Goal: Task Accomplishment & Management: Use online tool/utility

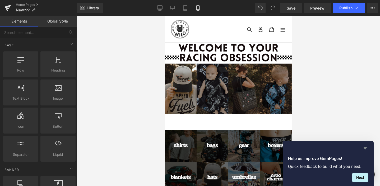
click at [367, 147] on icon "Hide survey" at bounding box center [365, 148] width 3 height 2
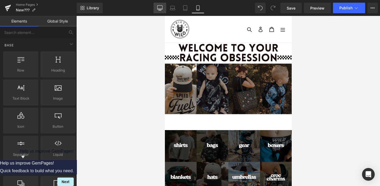
click at [160, 11] on link "Desktop" at bounding box center [160, 8] width 13 height 11
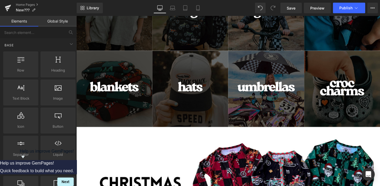
scroll to position [282, 0]
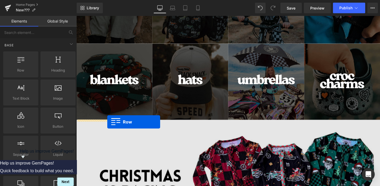
drag, startPoint x: 104, startPoint y: 84, endPoint x: 109, endPoint y: 127, distance: 44.2
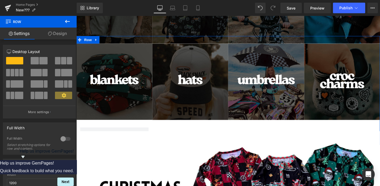
scroll to position [297, 0]
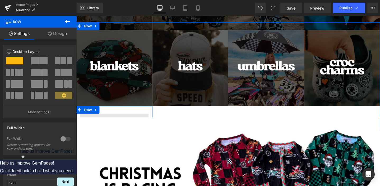
click at [149, 122] on span at bounding box center [116, 124] width 72 height 13
click at [129, 120] on span at bounding box center [116, 124] width 72 height 13
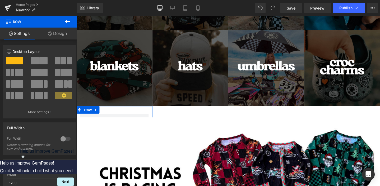
click at [61, 142] on div at bounding box center [65, 138] width 13 height 8
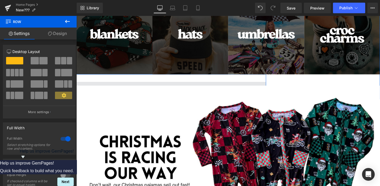
scroll to position [336, 0]
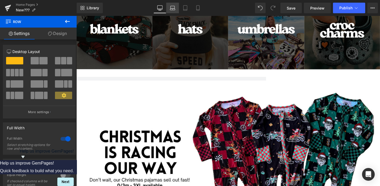
click at [178, 9] on link "Laptop" at bounding box center [172, 8] width 13 height 11
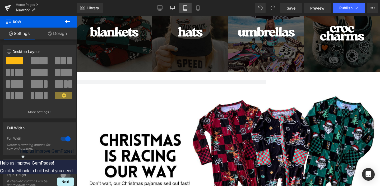
click at [185, 11] on link "Tablet" at bounding box center [185, 8] width 13 height 11
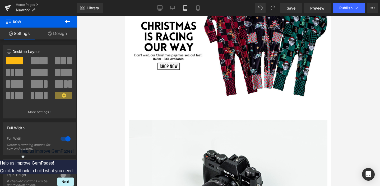
scroll to position [222, 0]
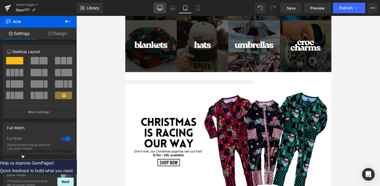
click at [160, 8] on icon at bounding box center [159, 7] width 5 height 5
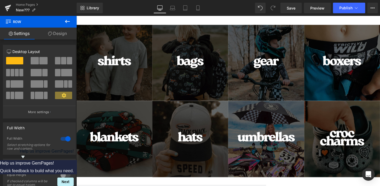
scroll to position [336, 0]
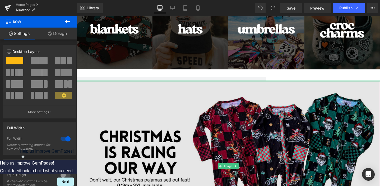
click at [266, 85] on div at bounding box center [236, 84] width 320 height 1
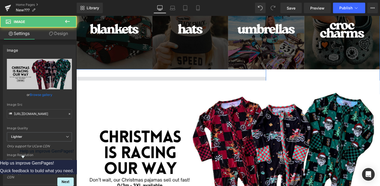
click at [260, 81] on span at bounding box center [116, 86] width 320 height 13
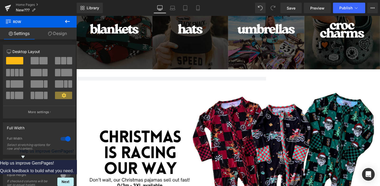
click at [71, 21] on button at bounding box center [67, 22] width 18 height 12
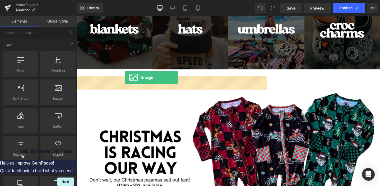
drag, startPoint x: 132, startPoint y: 110, endPoint x: 128, endPoint y: 80, distance: 30.2
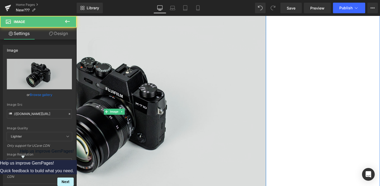
scroll to position [420, 0]
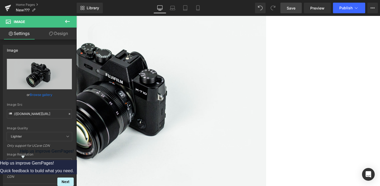
click at [290, 10] on span "Save" at bounding box center [291, 8] width 9 height 6
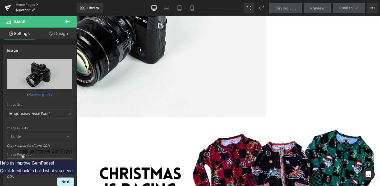
scroll to position [507, 0]
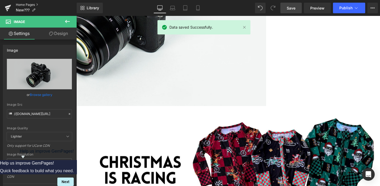
click at [20, 6] on link "Home Pages" at bounding box center [46, 5] width 61 height 4
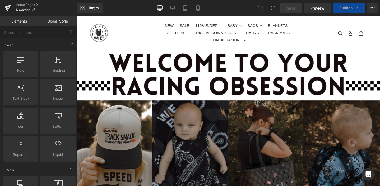
scroll to position [378, 0]
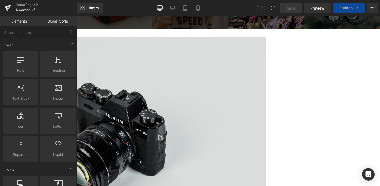
click at [199, 107] on img at bounding box center [116, 144] width 320 height 212
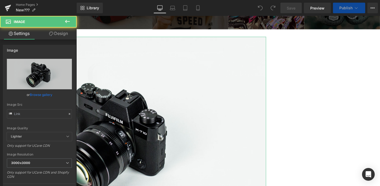
click at [57, 37] on link "Design" at bounding box center [58, 33] width 38 height 12
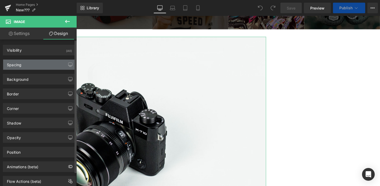
click at [36, 65] on div "Spacing" at bounding box center [39, 64] width 72 height 10
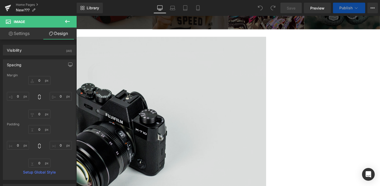
click at [202, 128] on img at bounding box center [116, 144] width 320 height 212
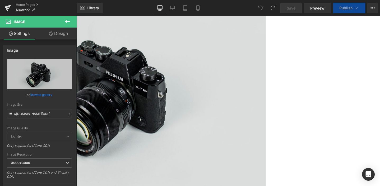
click at [218, 131] on img at bounding box center [116, 99] width 320 height 212
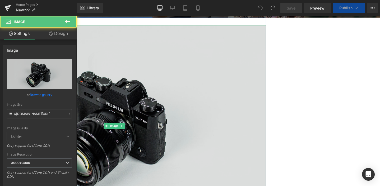
scroll to position [390, 0]
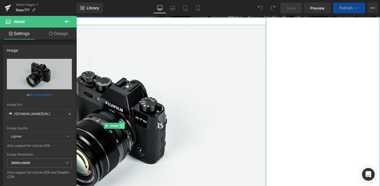
click at [125, 131] on icon at bounding box center [124, 131] width 3 height 3
click at [126, 132] on icon at bounding box center [127, 131] width 3 height 3
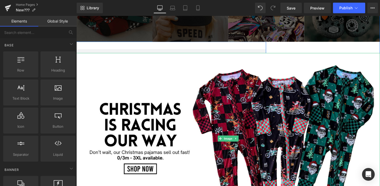
scroll to position [367, 0]
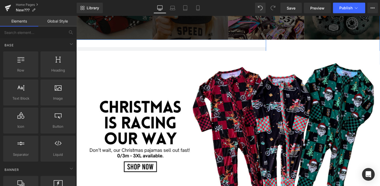
click at [246, 46] on div "Row" at bounding box center [116, 53] width 320 height 24
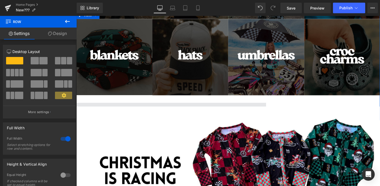
scroll to position [300, 0]
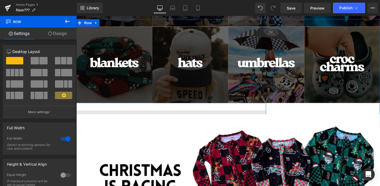
click at [257, 117] on span at bounding box center [116, 121] width 320 height 13
click at [91, 25] on span "Row" at bounding box center [88, 23] width 11 height 8
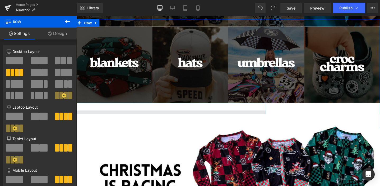
click at [215, 116] on span at bounding box center [116, 121] width 320 height 13
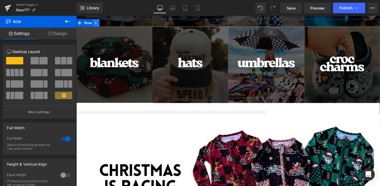
click at [95, 22] on icon at bounding box center [97, 23] width 4 height 4
click at [110, 23] on icon at bounding box center [111, 23] width 4 height 4
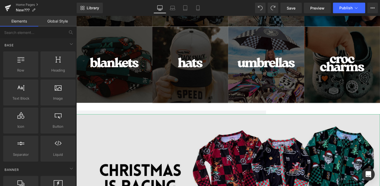
scroll to position [326, 0]
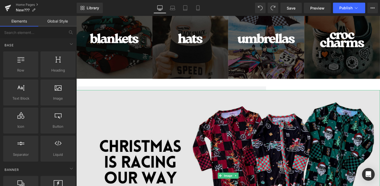
click at [235, 126] on img at bounding box center [236, 184] width 320 height 180
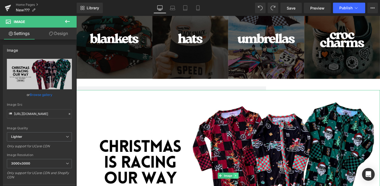
click at [244, 183] on icon at bounding box center [244, 184] width 1 height 2
click at [248, 184] on icon at bounding box center [247, 183] width 3 height 3
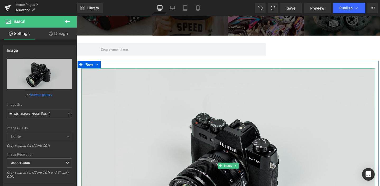
scroll to position [358, 0]
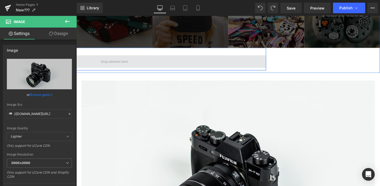
click at [146, 68] on span at bounding box center [116, 63] width 320 height 13
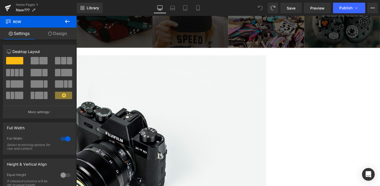
click at [262, 11] on span at bounding box center [260, 8] width 11 height 11
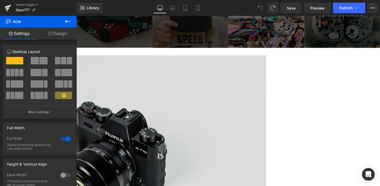
click at [244, 109] on img at bounding box center [116, 163] width 320 height 212
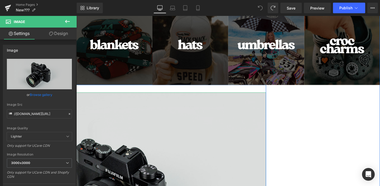
scroll to position [322, 0]
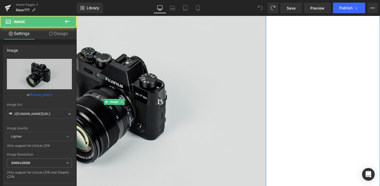
scroll to position [415, 0]
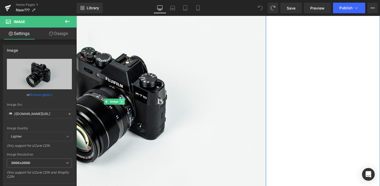
click at [126, 106] on icon at bounding box center [124, 105] width 3 height 3
click at [127, 107] on icon at bounding box center [127, 105] width 3 height 3
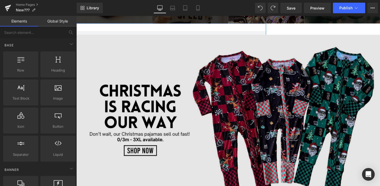
scroll to position [383, 0]
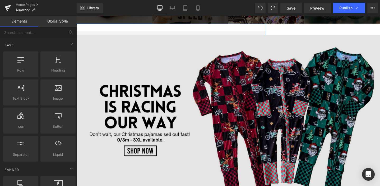
click at [198, 140] on img at bounding box center [236, 126] width 320 height 180
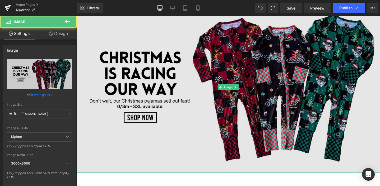
scroll to position [419, 0]
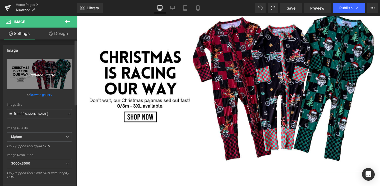
click at [39, 77] on icon "Replace Image" at bounding box center [39, 74] width 42 height 7
click at [44, 80] on link "Replace Image" at bounding box center [39, 74] width 65 height 30
click at [40, 72] on icon "Replace Image" at bounding box center [39, 74] width 42 height 7
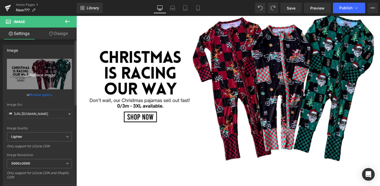
type input "C:\fakepath\Website Categories (22 x 11.249 in).png"
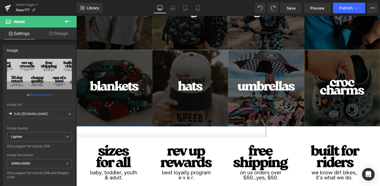
scroll to position [309, 0]
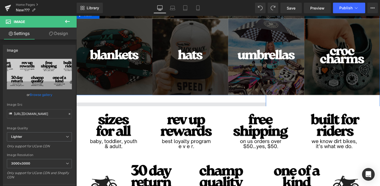
click at [269, 107] on span at bounding box center [116, 113] width 320 height 13
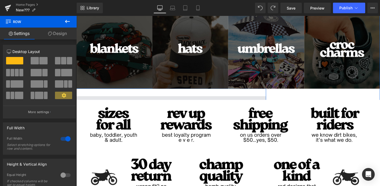
scroll to position [316, 0]
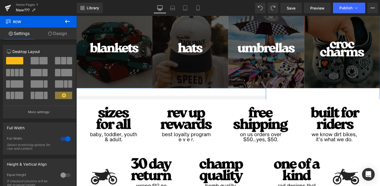
click at [267, 96] on div "Row" at bounding box center [116, 104] width 320 height 24
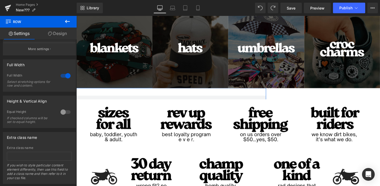
scroll to position [69, 0]
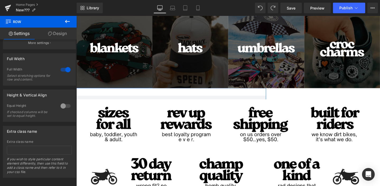
click at [63, 72] on div at bounding box center [65, 69] width 13 height 8
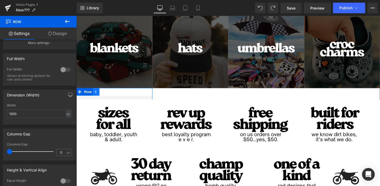
click at [98, 96] on icon at bounding box center [96, 95] width 1 height 2
click at [109, 94] on icon at bounding box center [111, 96] width 4 height 4
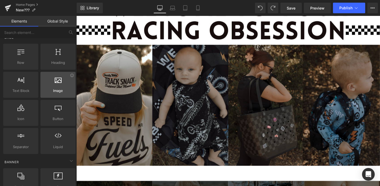
scroll to position [0, 0]
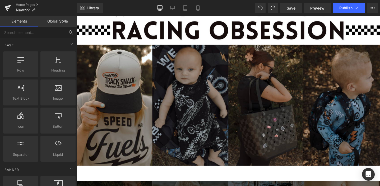
click at [34, 34] on input "text" at bounding box center [32, 32] width 65 height 12
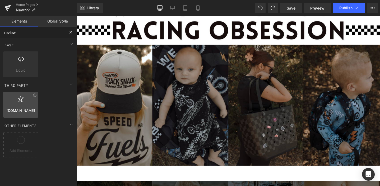
click at [18, 103] on div at bounding box center [21, 102] width 32 height 12
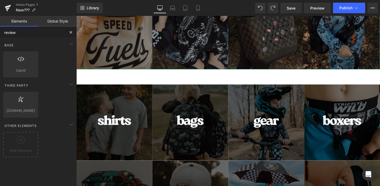
scroll to position [160, 0]
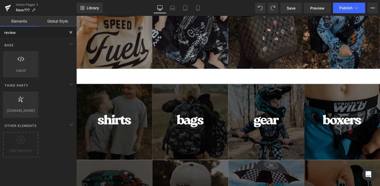
type input "review"
click at [70, 29] on button at bounding box center [71, 32] width 12 height 12
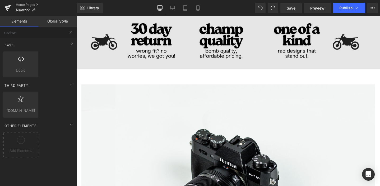
scroll to position [446, 0]
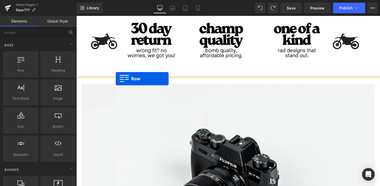
drag, startPoint x: 103, startPoint y: 82, endPoint x: 118, endPoint y: 82, distance: 14.8
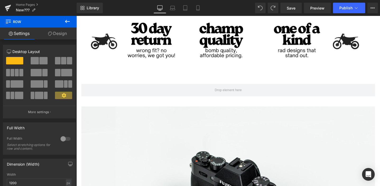
click at [69, 23] on icon at bounding box center [67, 21] width 6 height 6
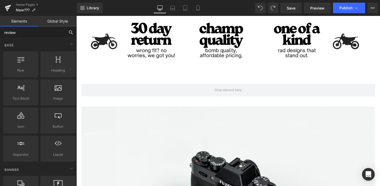
click at [44, 32] on input "review" at bounding box center [32, 32] width 65 height 12
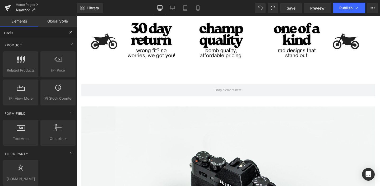
type input "review"
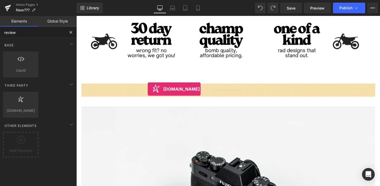
drag, startPoint x: 100, startPoint y: 123, endPoint x: 151, endPoint y: 93, distance: 59.5
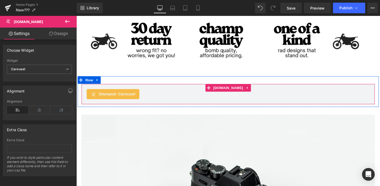
click at [115, 99] on span "Stamped - Carousel" at bounding box center [119, 98] width 39 height 6
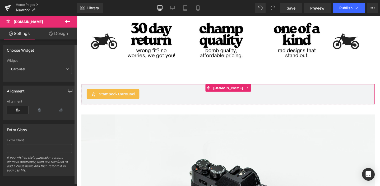
scroll to position [5, 0]
click at [58, 70] on div "Carousel Carousel Full Page Visual Gallery Wall Photos Top Rated Side Drawer Si…" at bounding box center [39, 69] width 65 height 12
click at [55, 66] on span "Carousel" at bounding box center [39, 67] width 65 height 9
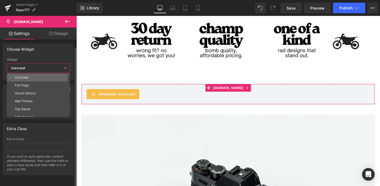
click at [52, 73] on li "Carousel" at bounding box center [39, 77] width 65 height 8
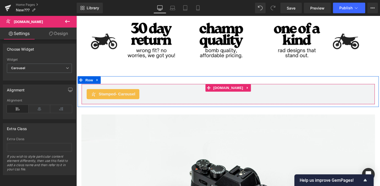
click at [122, 99] on span "- Carousel" at bounding box center [128, 98] width 21 height 4
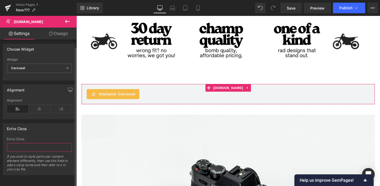
click at [36, 143] on input "text" at bounding box center [39, 147] width 65 height 9
click at [60, 36] on link "Design" at bounding box center [58, 33] width 38 height 12
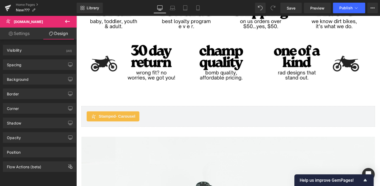
scroll to position [423, 0]
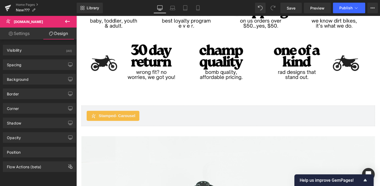
click at [129, 123] on span "Stamped - Carousel" at bounding box center [119, 121] width 39 height 6
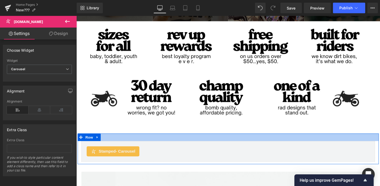
scroll to position [377, 0]
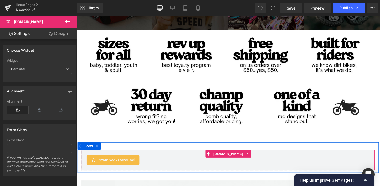
click at [111, 165] on span "Stamped - Carousel" at bounding box center [119, 167] width 39 height 6
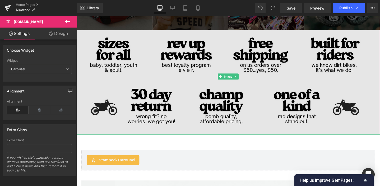
click at [332, 105] on img at bounding box center [236, 86] width 320 height 110
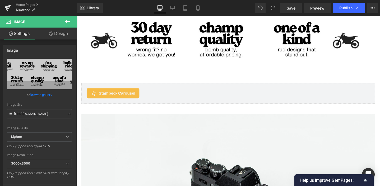
scroll to position [442, 0]
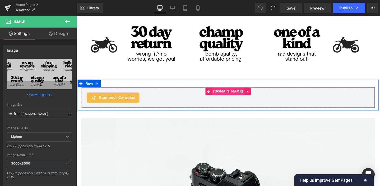
click at [237, 97] on span "[DOMAIN_NAME]" at bounding box center [236, 95] width 34 height 8
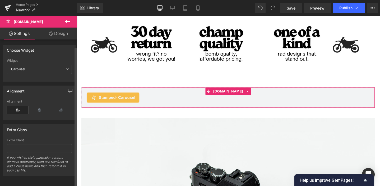
scroll to position [5, 0]
click at [48, 63] on span "Carousel" at bounding box center [39, 67] width 65 height 9
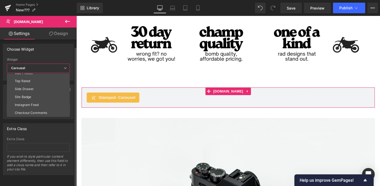
scroll to position [0, 0]
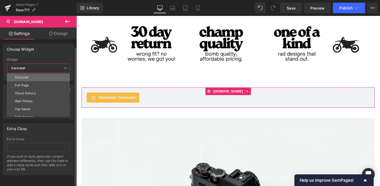
click at [27, 75] on div "Carousel" at bounding box center [22, 77] width 14 height 4
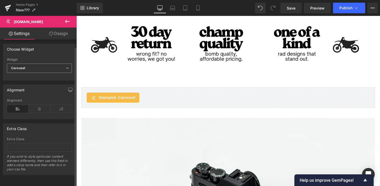
click at [41, 68] on span "Carousel" at bounding box center [39, 67] width 65 height 9
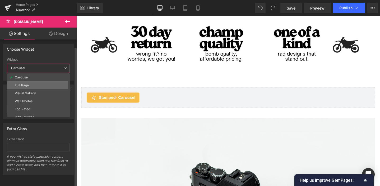
click at [41, 82] on li "Full Page" at bounding box center [39, 85] width 65 height 8
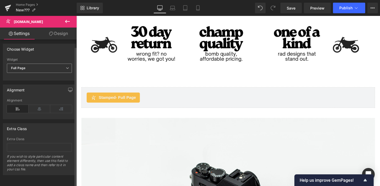
click at [46, 63] on span "Full Page" at bounding box center [39, 67] width 65 height 9
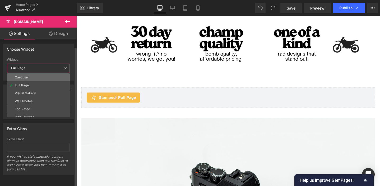
click at [44, 73] on li "Carousel" at bounding box center [39, 77] width 65 height 8
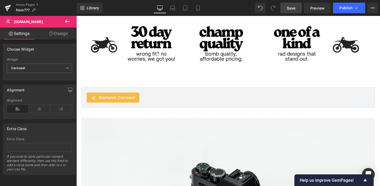
click at [292, 11] on link "Save" at bounding box center [290, 8] width 21 height 11
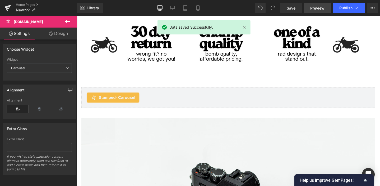
click at [314, 7] on span "Preview" at bounding box center [317, 8] width 14 height 6
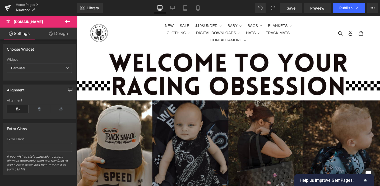
click at [112, 39] on link at bounding box center [127, 34] width 73 height 18
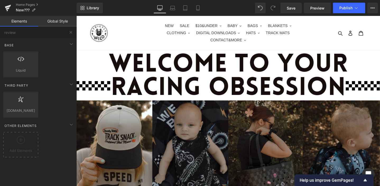
click at [189, 44] on ul "NEW SALE $10&UNDER ALL $10 & UNDER CROC CHARMS FOLDERS GIFT BAGS GRIP DONUTS KE…" at bounding box center [236, 33] width 145 height 23
click at [55, 22] on link "Global Style" at bounding box center [57, 21] width 38 height 11
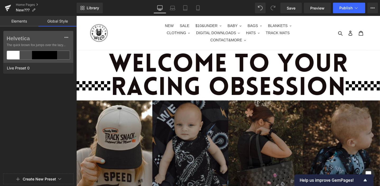
click at [17, 20] on link "Elements" at bounding box center [19, 21] width 38 height 11
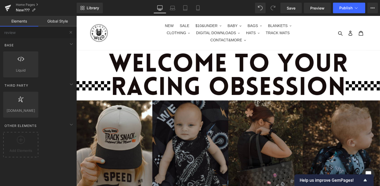
click at [152, 26] on link at bounding box center [127, 34] width 73 height 18
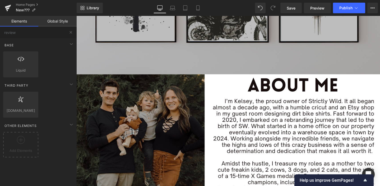
scroll to position [2677, 0]
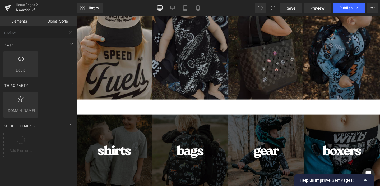
scroll to position [0, 0]
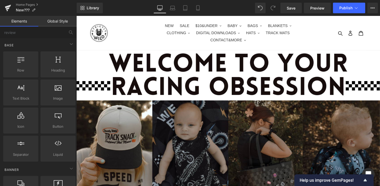
click at [327, 41] on div "Search Log in Cart 0 items" at bounding box center [345, 34] width 73 height 36
click at [101, 32] on img at bounding box center [100, 34] width 18 height 18
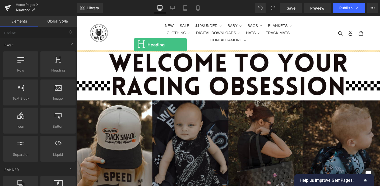
drag, startPoint x: 132, startPoint y: 82, endPoint x: 137, endPoint y: 46, distance: 36.3
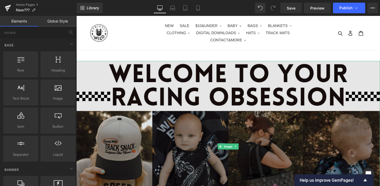
click at [178, 75] on img at bounding box center [236, 153] width 320 height 180
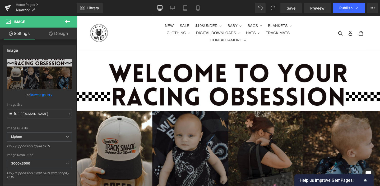
click at [69, 26] on button at bounding box center [67, 22] width 18 height 12
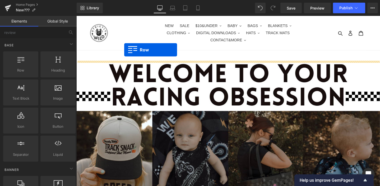
drag, startPoint x: 95, startPoint y: 79, endPoint x: 127, endPoint y: 52, distance: 42.2
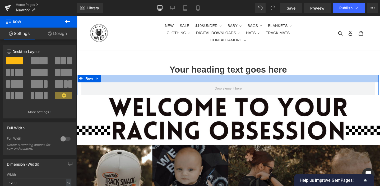
click at [224, 78] on div at bounding box center [236, 82] width 317 height 8
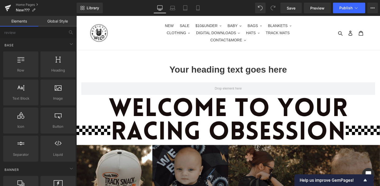
click at [254, 72] on h1 "Your heading text goes here" at bounding box center [236, 72] width 320 height 11
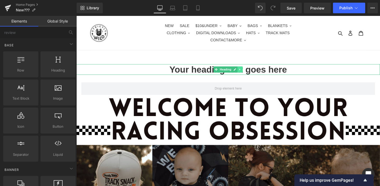
click at [249, 72] on icon at bounding box center [248, 72] width 3 height 3
click at [249, 70] on link at bounding box center [252, 72] width 6 height 6
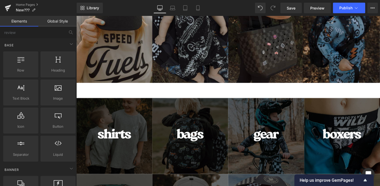
scroll to position [168, 0]
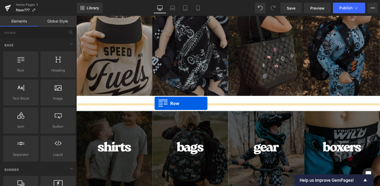
drag, startPoint x: 101, startPoint y: 84, endPoint x: 159, endPoint y: 108, distance: 61.9
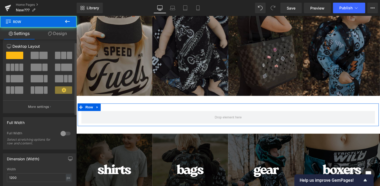
scroll to position [6, 0]
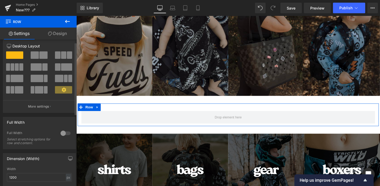
click at [64, 58] on button at bounding box center [64, 54] width 18 height 7
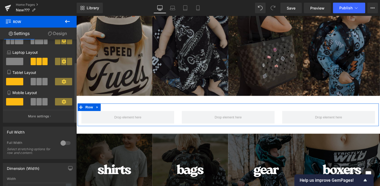
scroll to position [62, 0]
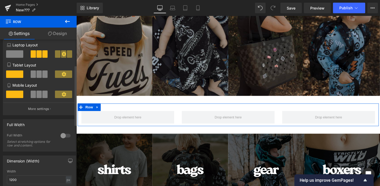
click at [63, 137] on div at bounding box center [65, 135] width 13 height 8
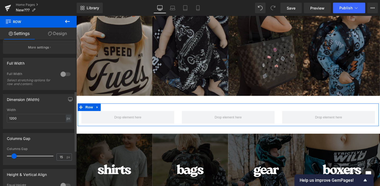
scroll to position [124, 0]
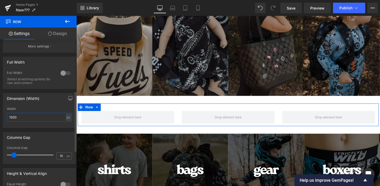
click at [55, 118] on input "1200" at bounding box center [39, 117] width 65 height 9
type input "1600"
drag, startPoint x: 14, startPoint y: 155, endPoint x: 11, endPoint y: 155, distance: 2.9
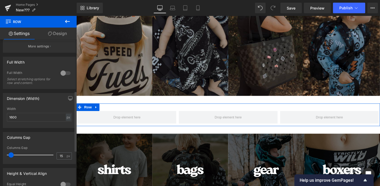
click at [11, 155] on span at bounding box center [10, 154] width 5 height 5
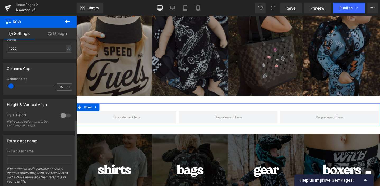
scroll to position [210, 0]
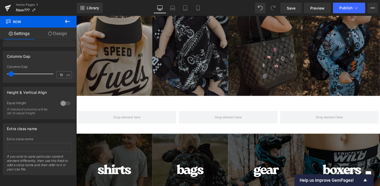
click at [66, 18] on icon at bounding box center [67, 21] width 6 height 6
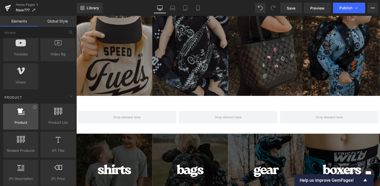
scroll to position [407, 0]
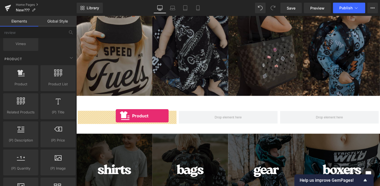
drag, startPoint x: 97, startPoint y: 94, endPoint x: 118, endPoint y: 121, distance: 33.9
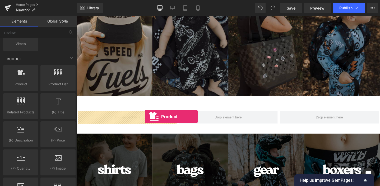
drag, startPoint x: 101, startPoint y: 101, endPoint x: 149, endPoint y: 122, distance: 52.0
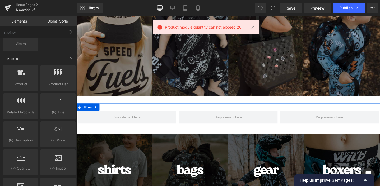
click at [134, 115] on div "Row" at bounding box center [236, 120] width 320 height 24
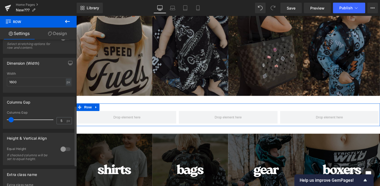
scroll to position [160, 0]
click at [28, 82] on input "1600" at bounding box center [39, 81] width 65 height 9
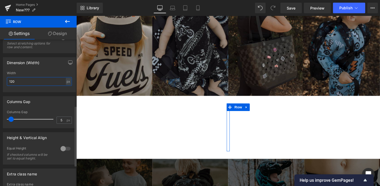
type input "1200"
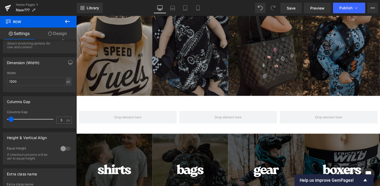
click at [66, 21] on icon at bounding box center [67, 21] width 6 height 6
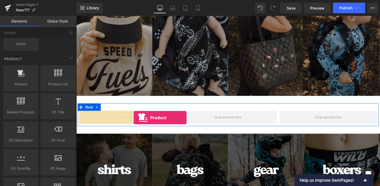
drag, startPoint x: 99, startPoint y: 96, endPoint x: 137, endPoint y: 123, distance: 46.5
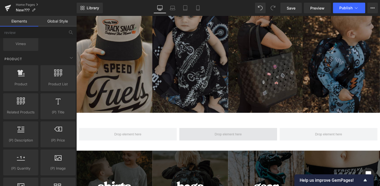
scroll to position [146, 0]
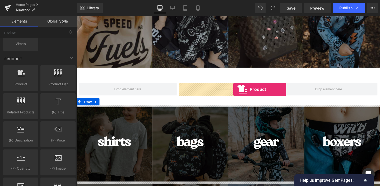
drag, startPoint x: 101, startPoint y: 97, endPoint x: 242, endPoint y: 93, distance: 140.4
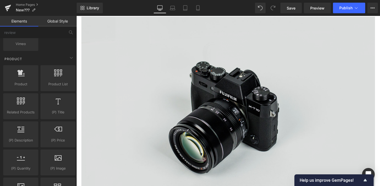
click at [238, 132] on img at bounding box center [236, 119] width 309 height 205
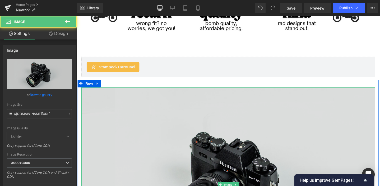
scroll to position [530, 0]
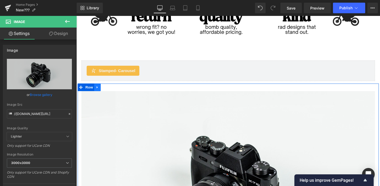
click at [98, 90] on icon at bounding box center [99, 91] width 4 height 4
click at [105, 90] on icon at bounding box center [106, 91] width 4 height 4
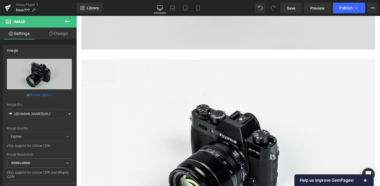
scroll to position [795, 0]
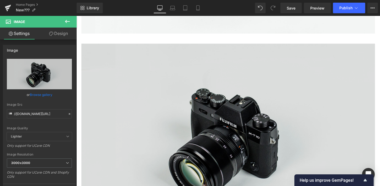
click at [96, 54] on img at bounding box center [236, 147] width 309 height 205
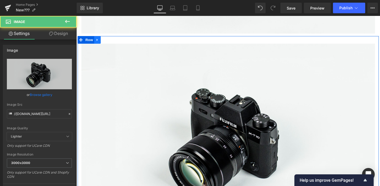
click at [99, 41] on icon at bounding box center [99, 41] width 4 height 4
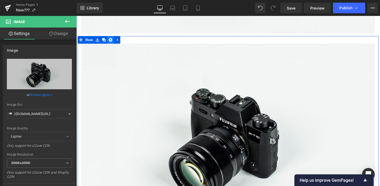
click at [111, 41] on icon at bounding box center [112, 41] width 4 height 4
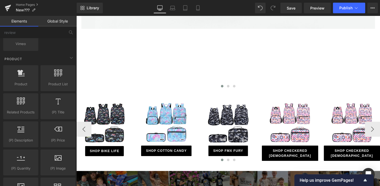
scroll to position [801, 0]
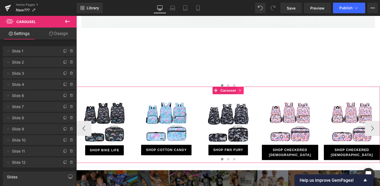
click at [251, 95] on link at bounding box center [249, 94] width 7 height 8
click at [251, 95] on icon at bounding box center [253, 94] width 4 height 4
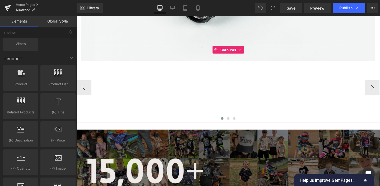
scroll to position [767, 0]
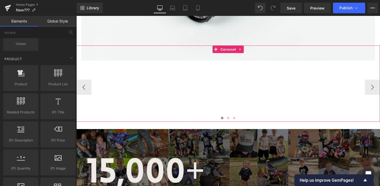
click at [192, 79] on div "Sale Off (P) Image SHOP BIKE LIFE Button Product" at bounding box center [236, 91] width 320 height 72
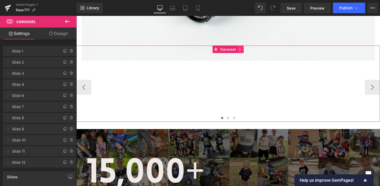
click at [250, 49] on icon at bounding box center [249, 51] width 4 height 4
click at [253, 51] on icon at bounding box center [253, 51] width 4 height 4
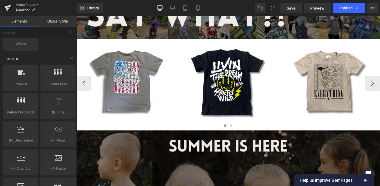
scroll to position [948, 0]
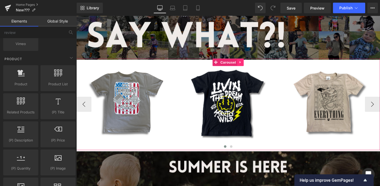
click at [251, 63] on icon at bounding box center [249, 65] width 4 height 4
click at [252, 63] on icon at bounding box center [253, 65] width 4 height 4
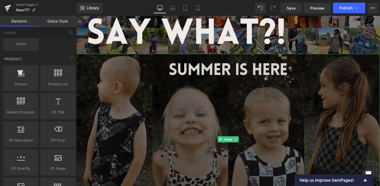
scroll to position [950, 0]
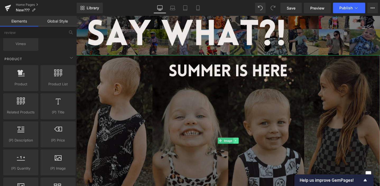
click at [247, 147] on link at bounding box center [245, 147] width 6 height 6
click at [248, 146] on icon at bounding box center [247, 146] width 3 height 3
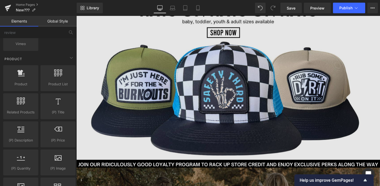
scroll to position [959, 0]
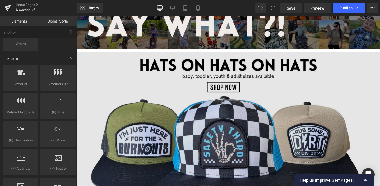
click at [277, 69] on img at bounding box center [236, 144] width 320 height 180
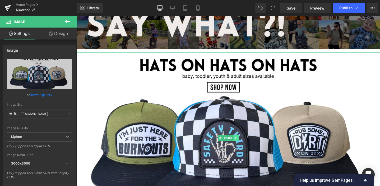
click at [246, 146] on link at bounding box center [245, 144] width 6 height 6
click at [245, 143] on link at bounding box center [247, 144] width 6 height 6
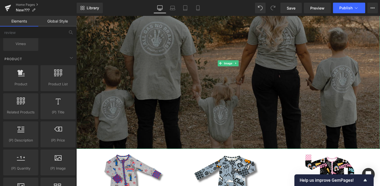
scroll to position [1031, 0]
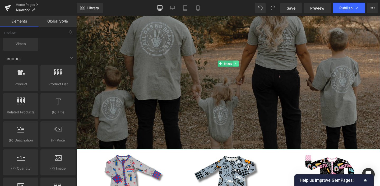
click at [246, 67] on link at bounding box center [245, 66] width 6 height 6
click at [247, 67] on icon at bounding box center [247, 65] width 3 height 3
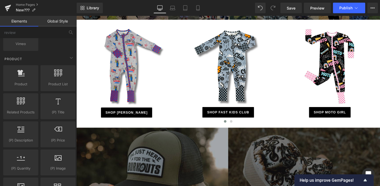
scroll to position [954, 0]
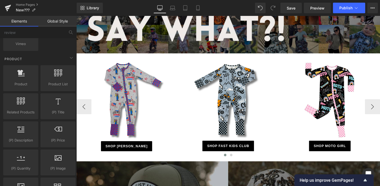
click at [212, 73] on img at bounding box center [236, 104] width 80 height 80
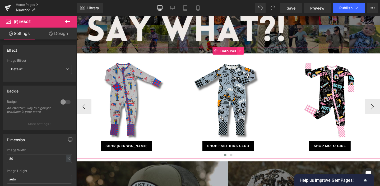
click at [249, 52] on icon at bounding box center [249, 53] width 4 height 4
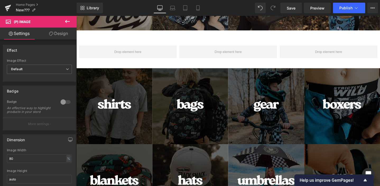
scroll to position [237, 0]
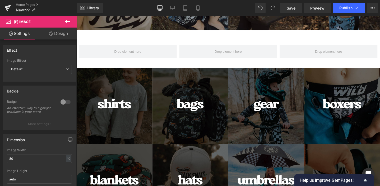
click at [66, 21] on icon at bounding box center [67, 21] width 5 height 3
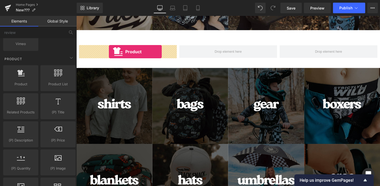
drag, startPoint x: 100, startPoint y: 95, endPoint x: 111, endPoint y: 53, distance: 42.6
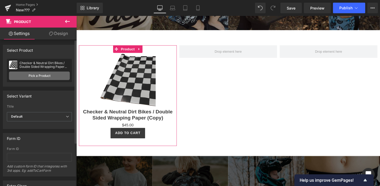
click at [50, 77] on link "Pick a Product" at bounding box center [39, 75] width 61 height 8
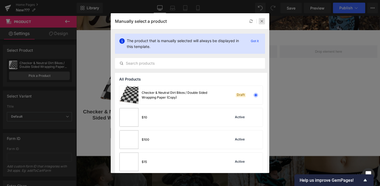
click at [263, 21] on icon at bounding box center [262, 21] width 4 height 4
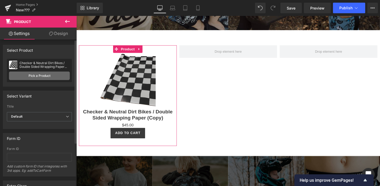
click at [47, 77] on link "Pick a Product" at bounding box center [39, 75] width 61 height 8
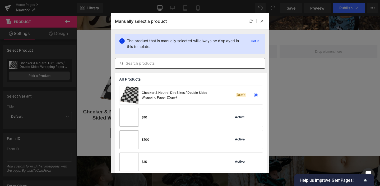
click at [149, 64] on input "text" at bounding box center [190, 63] width 150 height 6
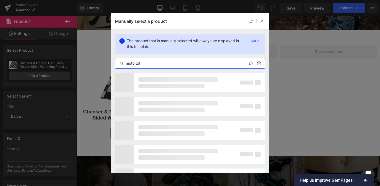
type input "moto tote"
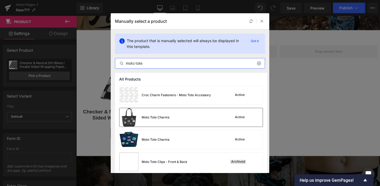
scroll to position [25, 0]
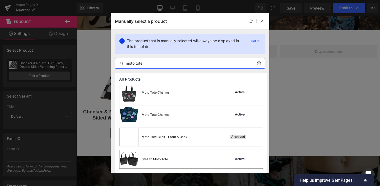
click at [197, 152] on div "Stealth Moto Tote Active" at bounding box center [190, 159] width 143 height 18
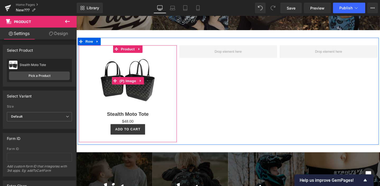
click at [154, 72] on img at bounding box center [130, 84] width 59 height 59
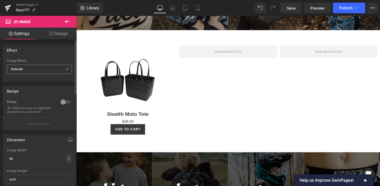
click at [59, 69] on span "Default" at bounding box center [39, 68] width 65 height 9
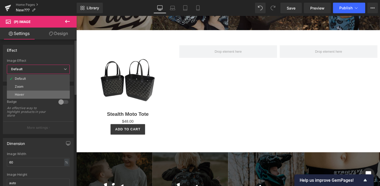
click at [54, 91] on li "Hover" at bounding box center [38, 94] width 63 height 8
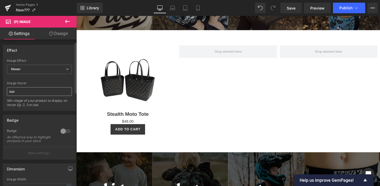
scroll to position [29, 0]
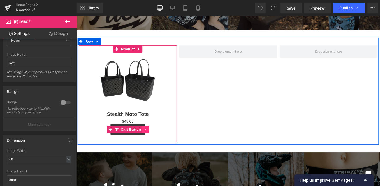
click at [150, 135] on icon at bounding box center [149, 135] width 4 height 4
click at [152, 136] on icon at bounding box center [153, 135] width 4 height 4
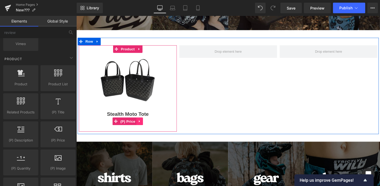
click at [142, 125] on icon at bounding box center [143, 127] width 4 height 4
click at [146, 125] on icon at bounding box center [147, 127] width 4 height 4
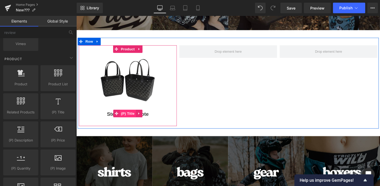
click at [131, 119] on span "(P) Title" at bounding box center [130, 118] width 17 height 8
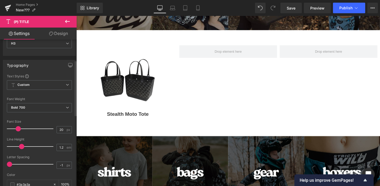
scroll to position [55, 0]
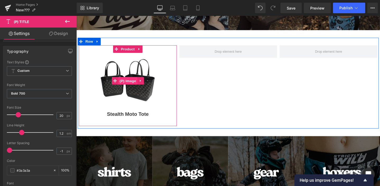
click at [131, 82] on span "(P) Image" at bounding box center [130, 84] width 20 height 8
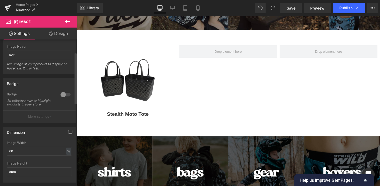
scroll to position [42, 0]
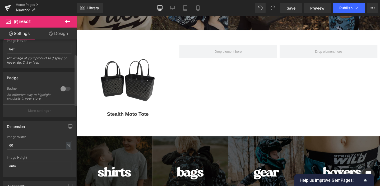
click at [62, 90] on div at bounding box center [65, 88] width 13 height 8
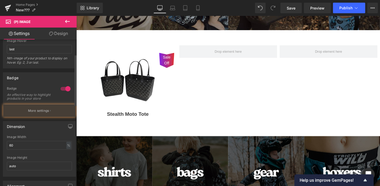
click at [62, 90] on div at bounding box center [65, 88] width 13 height 8
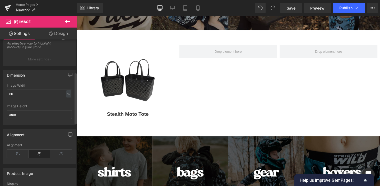
scroll to position [105, 0]
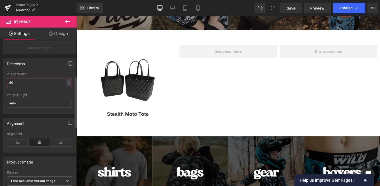
click at [47, 86] on input "60" at bounding box center [39, 82] width 65 height 9
type input "80"
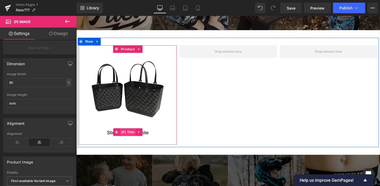
click at [133, 139] on span "(P) Title" at bounding box center [130, 138] width 17 height 8
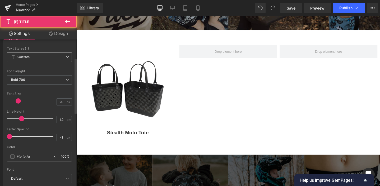
scroll to position [70, 0]
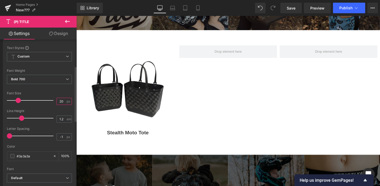
click at [58, 101] on input "20" at bounding box center [61, 101] width 9 height 7
type input "30"
click at [62, 58] on span "Custom Setup Global Style" at bounding box center [39, 57] width 65 height 10
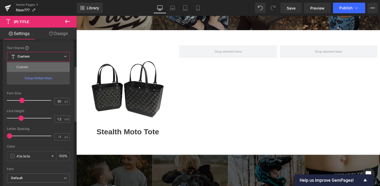
click at [39, 66] on li "Custom" at bounding box center [38, 67] width 63 height 10
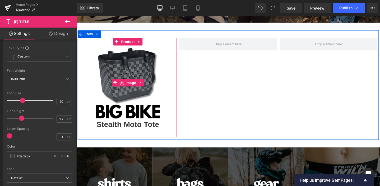
scroll to position [245, 0]
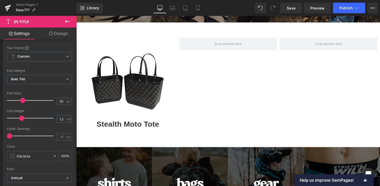
click at [68, 21] on icon at bounding box center [67, 21] width 6 height 6
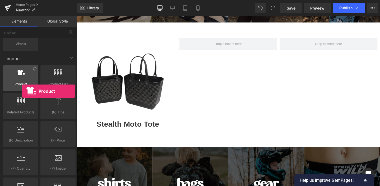
drag, startPoint x: 19, startPoint y: 78, endPoint x: 22, endPoint y: 78, distance: 3.2
click at [22, 78] on div at bounding box center [21, 75] width 32 height 12
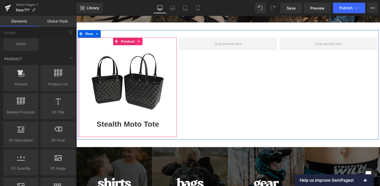
click at [145, 41] on link at bounding box center [142, 43] width 7 height 8
click at [140, 41] on icon at bounding box center [139, 42] width 4 height 4
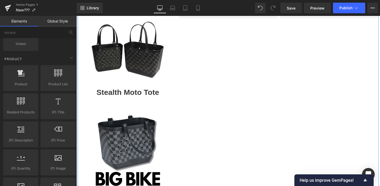
scroll to position [241, 0]
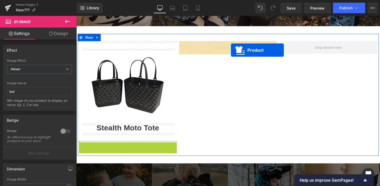
drag, startPoint x: 130, startPoint y: 151, endPoint x: 239, endPoint y: 52, distance: 147.0
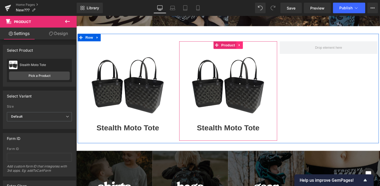
click at [249, 44] on icon at bounding box center [248, 46] width 4 height 4
click at [245, 47] on icon at bounding box center [245, 47] width 4 height 4
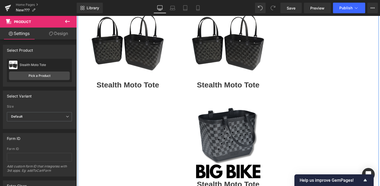
click at [240, 156] on img at bounding box center [236, 149] width 78 height 78
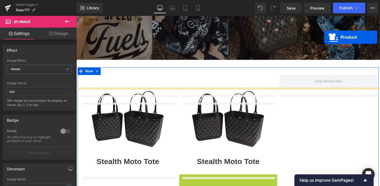
scroll to position [184, 0]
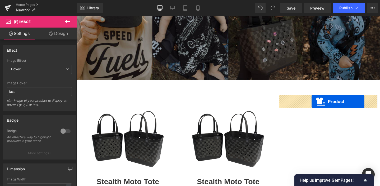
drag, startPoint x: 225, startPoint y: 138, endPoint x: 324, endPoint y: 106, distance: 104.0
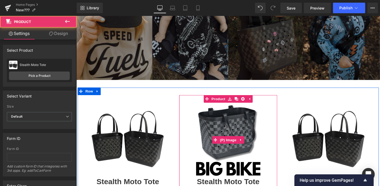
click at [226, 145] on span at bounding box center [222, 146] width 7 height 8
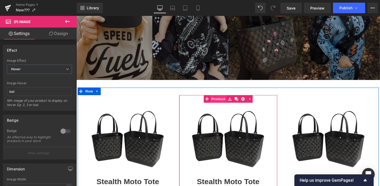
click at [227, 104] on link "Product" at bounding box center [222, 103] width 24 height 8
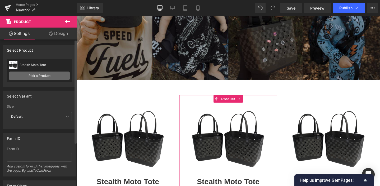
click at [52, 73] on link "Pick a Product" at bounding box center [39, 75] width 61 height 8
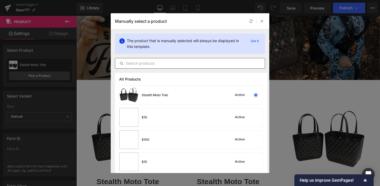
click at [166, 60] on input "text" at bounding box center [190, 63] width 150 height 6
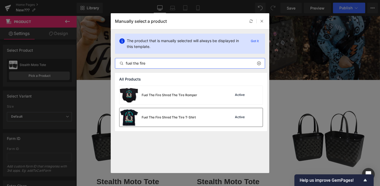
type input "fuel the fire"
click at [200, 116] on div "Fuel The Fire Shred The Tire T-Shirt Active" at bounding box center [190, 117] width 143 height 18
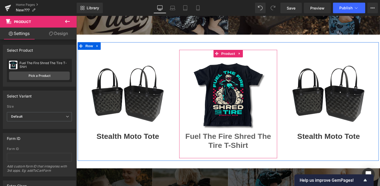
scroll to position [232, 0]
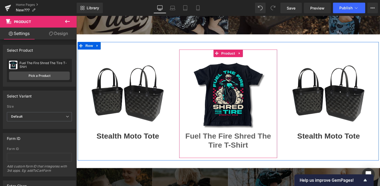
click at [252, 152] on link "Fuel The Fire Shred The Tire T-Shirt" at bounding box center [236, 146] width 98 height 19
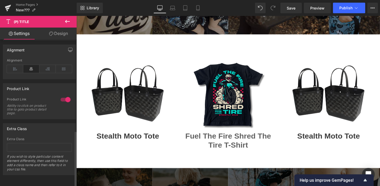
scroll to position [242, 0]
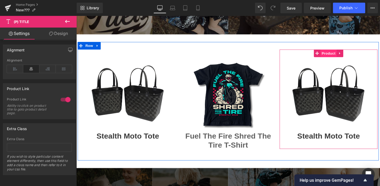
click at [342, 55] on span "Product" at bounding box center [341, 55] width 17 height 8
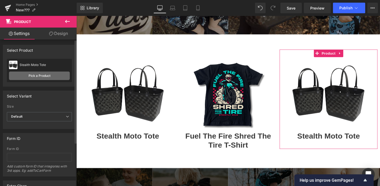
click at [37, 78] on link "Pick a Product" at bounding box center [39, 75] width 61 height 8
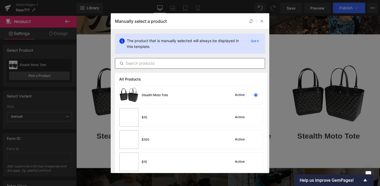
click at [179, 64] on input "text" at bounding box center [190, 63] width 150 height 6
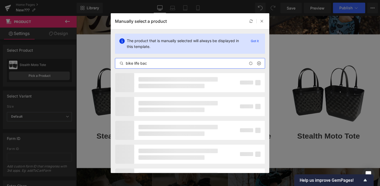
type input "bike life back"
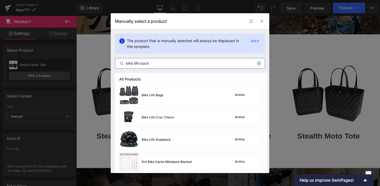
click at [191, 96] on div "Bike Life Bags Active" at bounding box center [190, 95] width 143 height 18
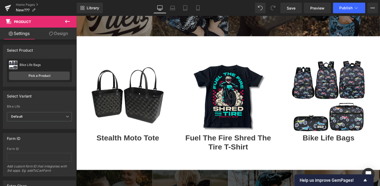
scroll to position [221, 0]
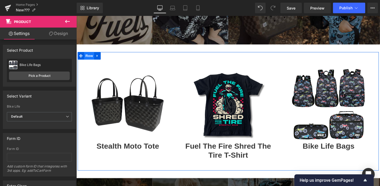
click at [92, 58] on span "Row" at bounding box center [90, 58] width 11 height 8
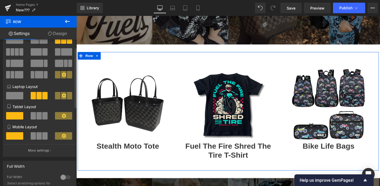
scroll to position [18, 0]
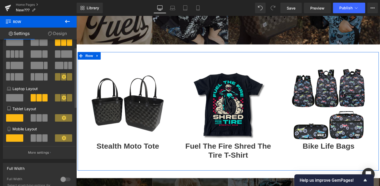
click at [40, 118] on span at bounding box center [38, 117] width 5 height 7
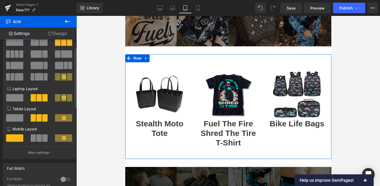
click at [39, 139] on span at bounding box center [38, 137] width 5 height 7
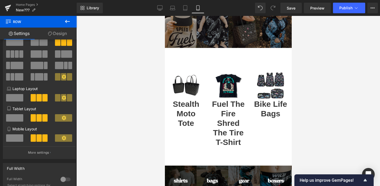
scroll to position [95, 0]
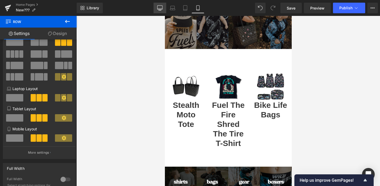
click at [164, 10] on link "Desktop" at bounding box center [160, 8] width 13 height 11
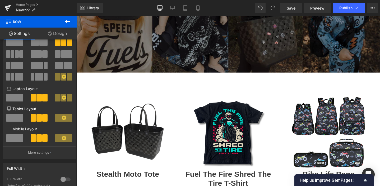
scroll to position [193, 0]
